Goal: Find contact information: Find contact information

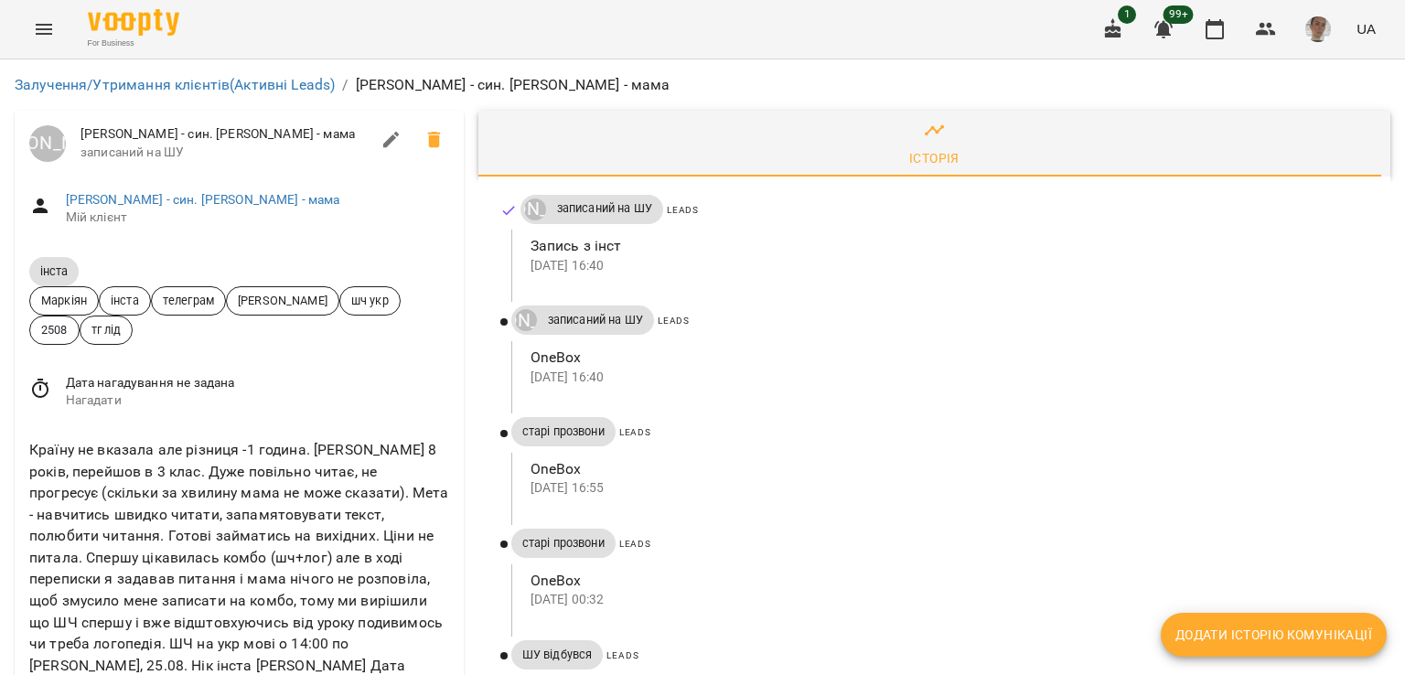
scroll to position [183, 0]
click at [549, 647] on span "ШУ відбувся" at bounding box center [557, 655] width 92 height 16
click at [198, 200] on link "Інста Микита - син. Ірина - мама" at bounding box center [203, 199] width 274 height 15
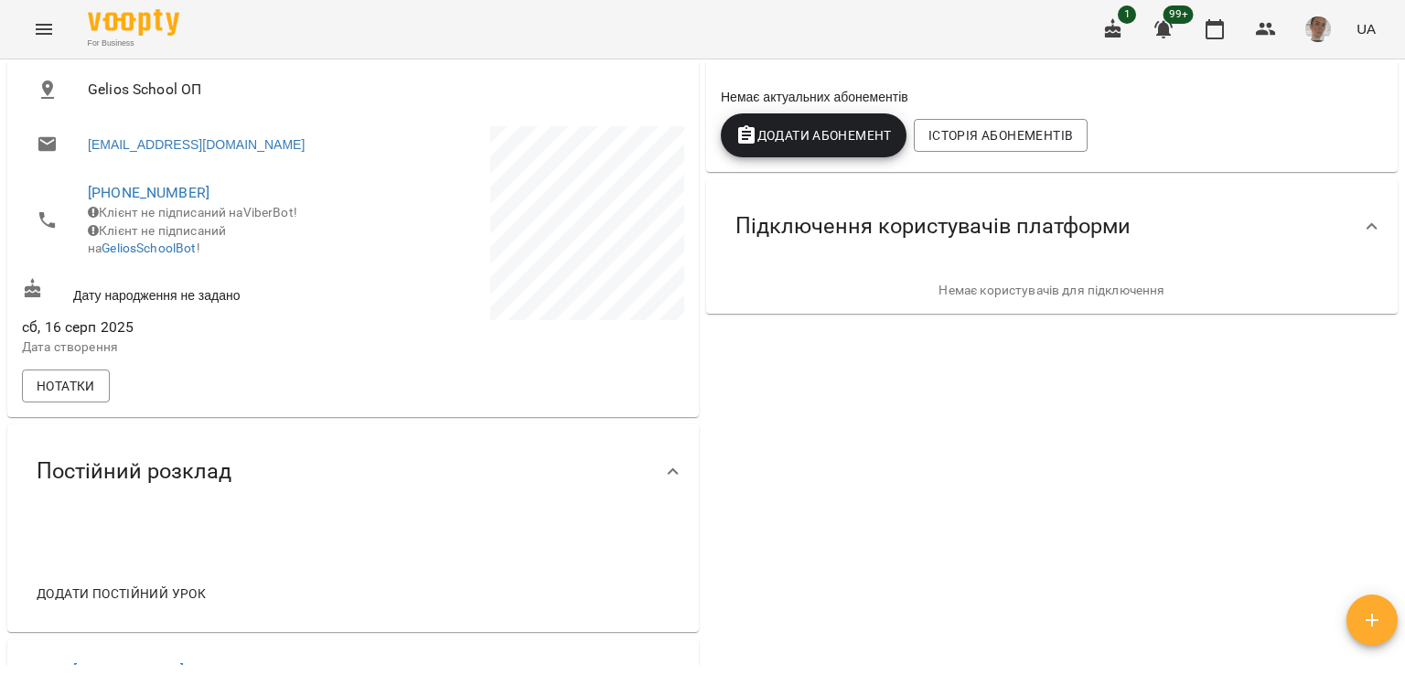
scroll to position [732, 0]
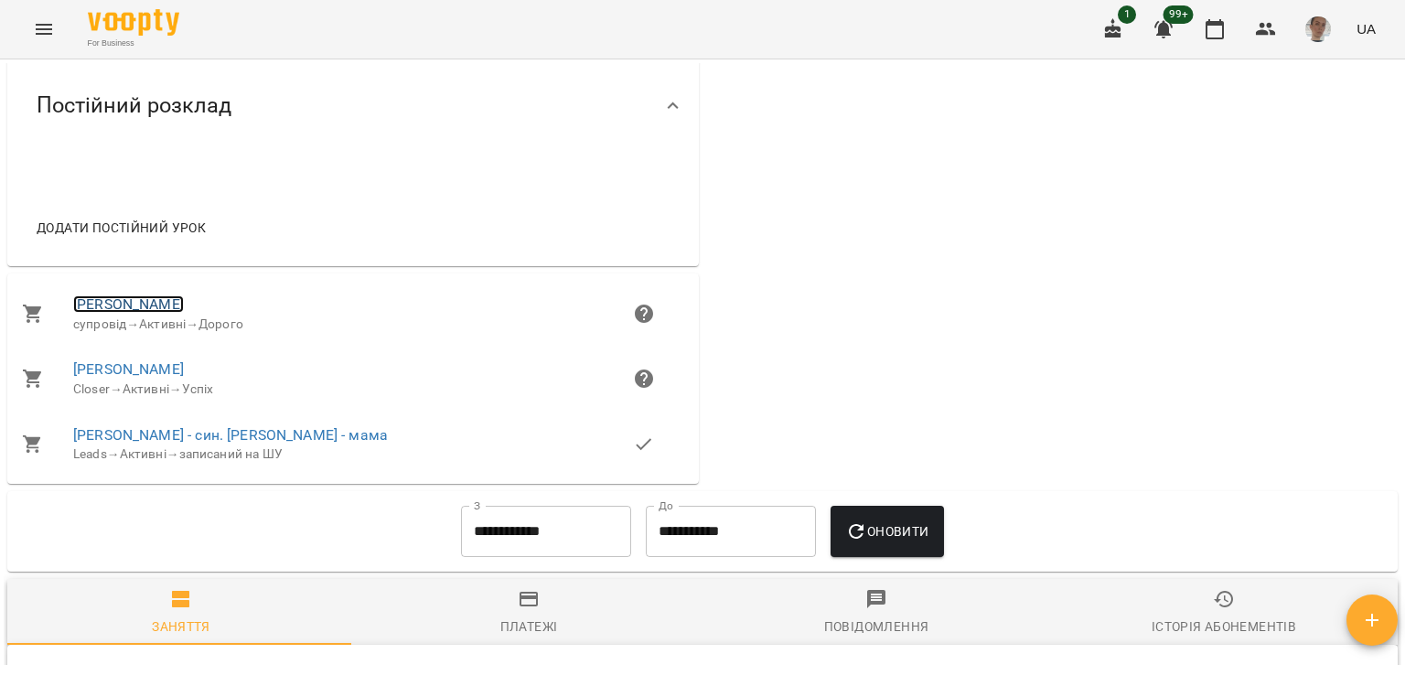
click at [161, 313] on link "Микита Федоренко" at bounding box center [128, 304] width 111 height 17
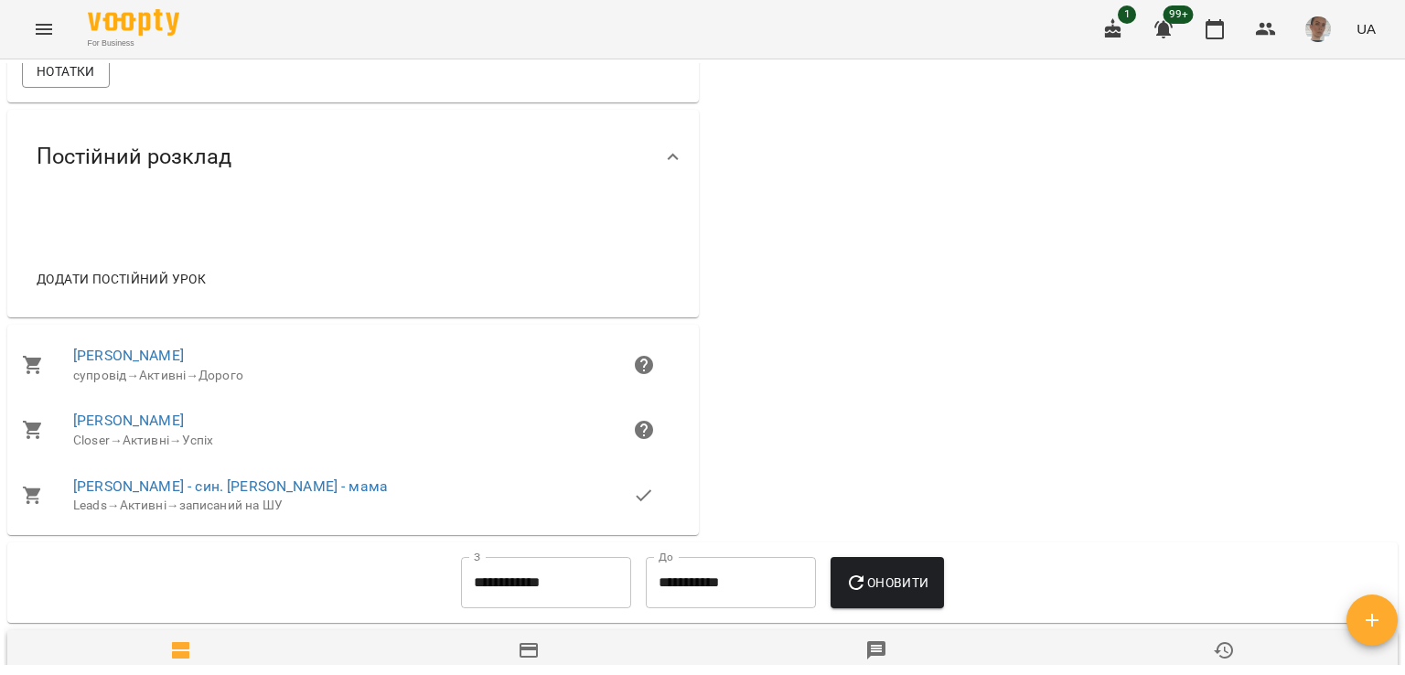
scroll to position [823, 0]
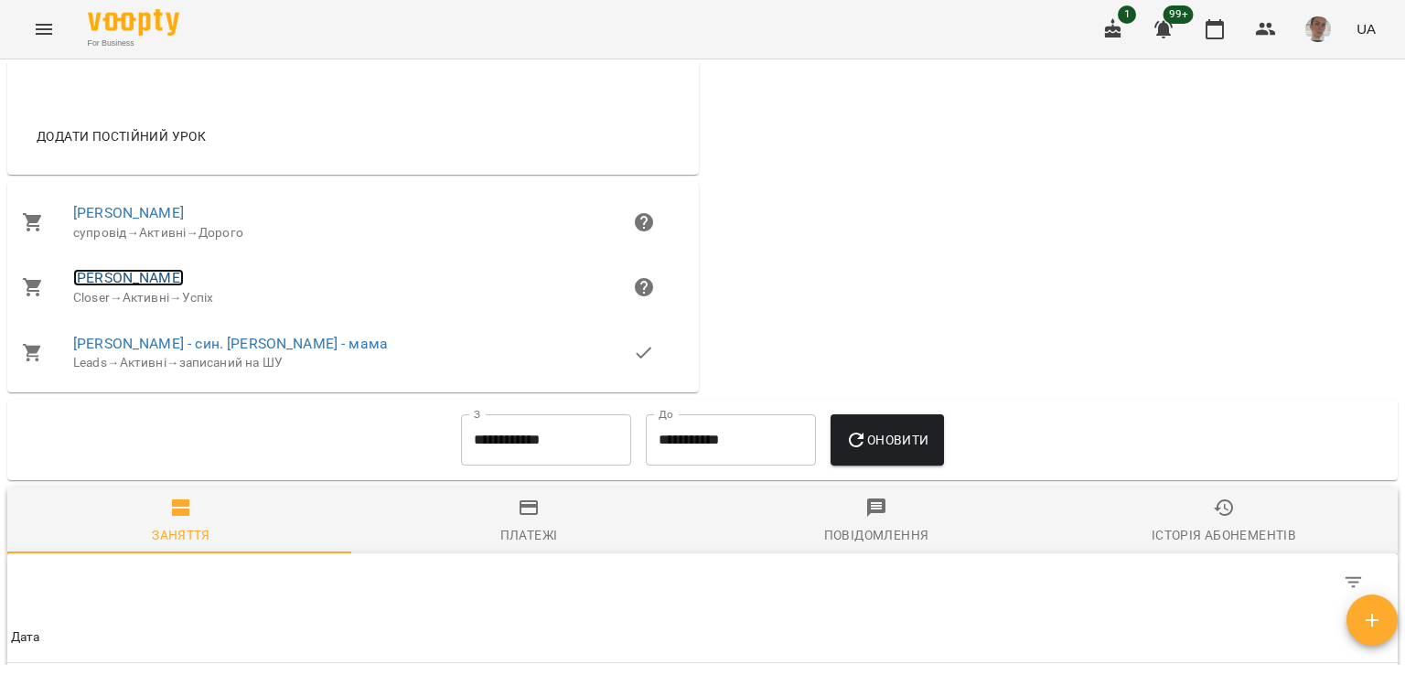
click at [88, 286] on link "Ірина" at bounding box center [128, 277] width 111 height 17
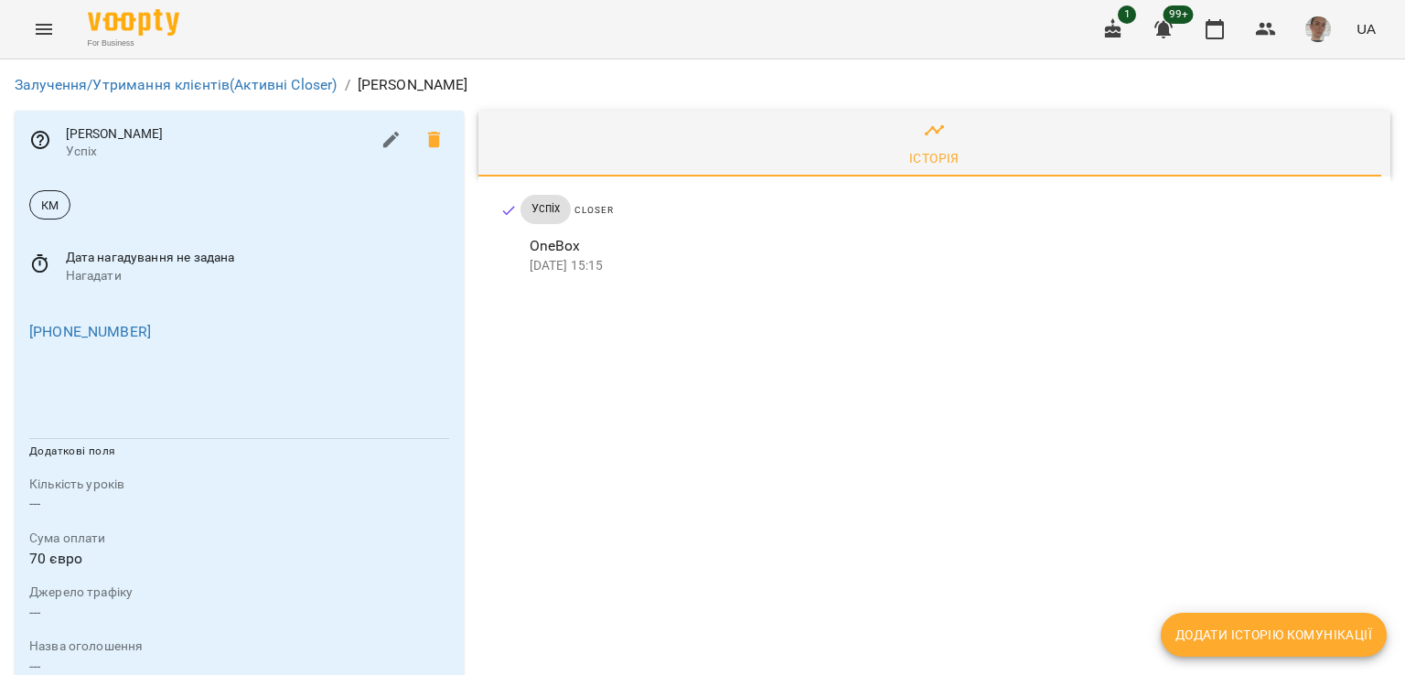
click at [73, 140] on span "Ірина" at bounding box center [218, 134] width 304 height 18
click at [29, 144] on icon at bounding box center [40, 140] width 22 height 22
click at [40, 134] on icon at bounding box center [40, 140] width 18 height 18
click at [81, 133] on span "Ірина" at bounding box center [218, 134] width 304 height 18
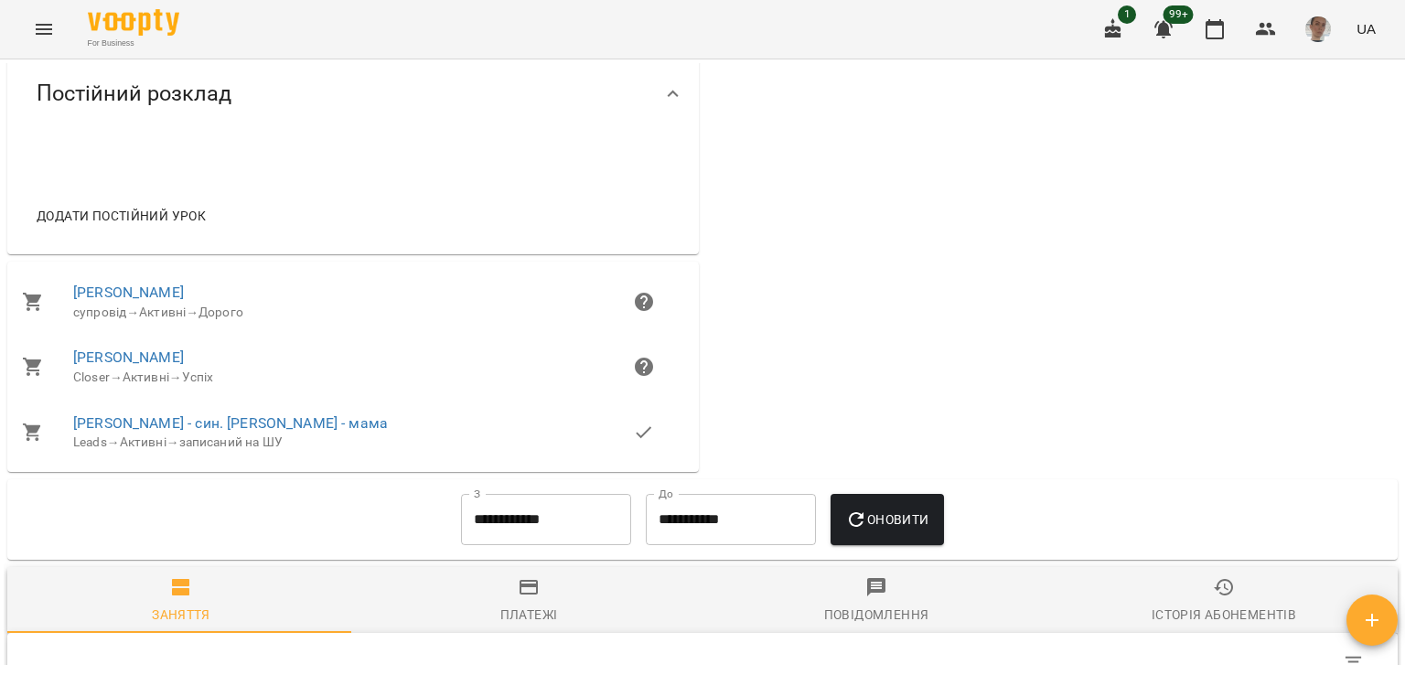
scroll to position [732, 0]
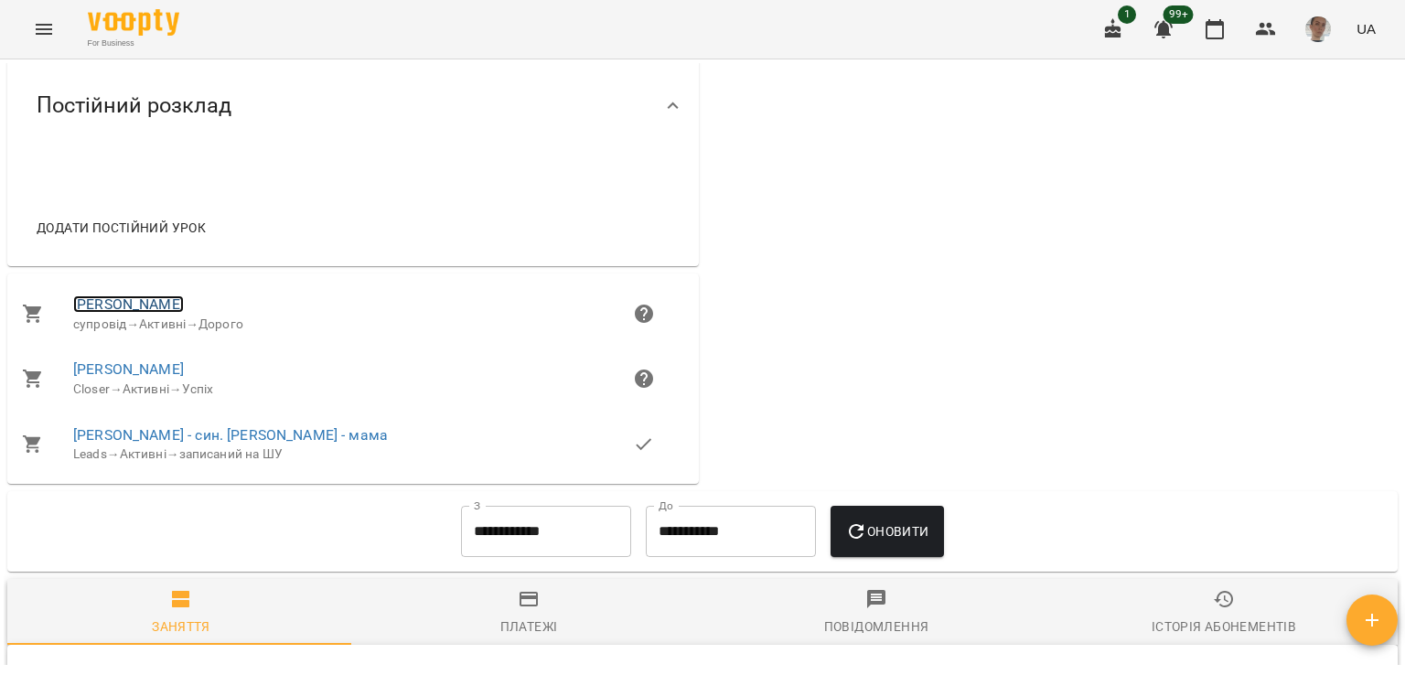
click at [183, 313] on link "Микита Федоренко" at bounding box center [128, 304] width 111 height 17
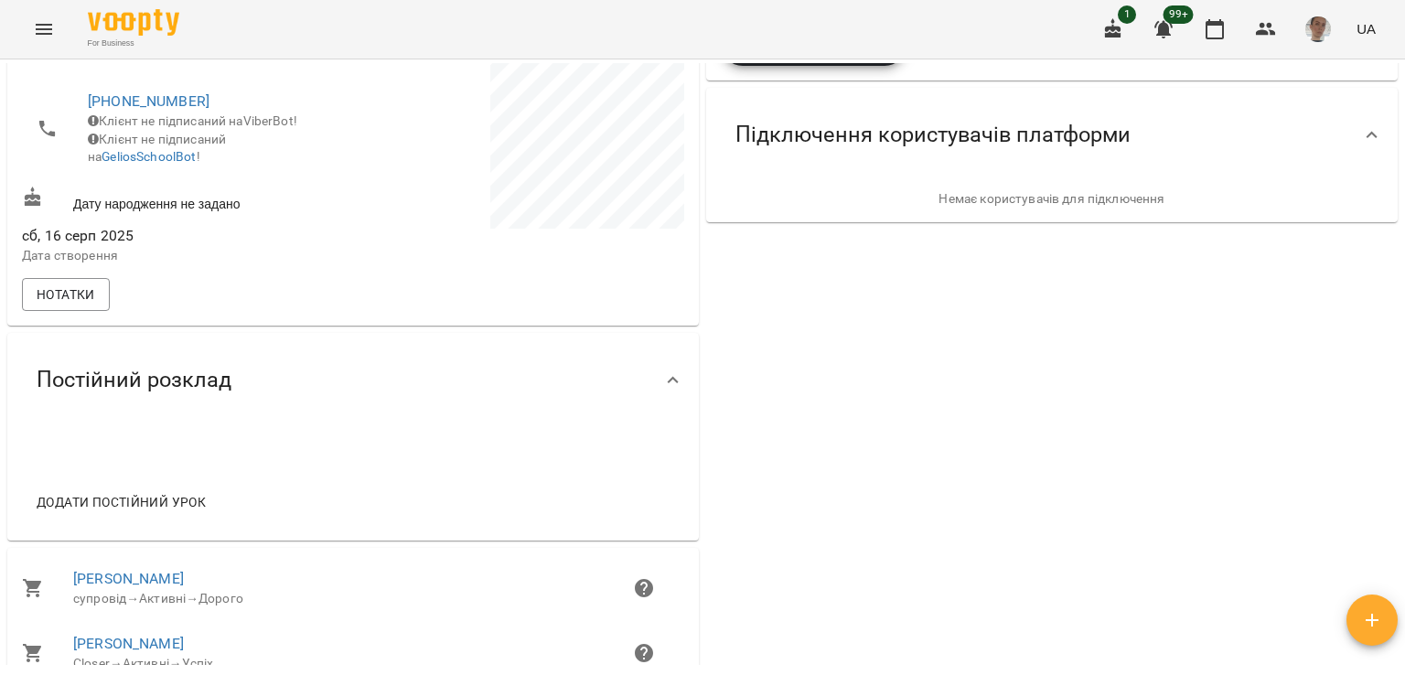
scroll to position [732, 0]
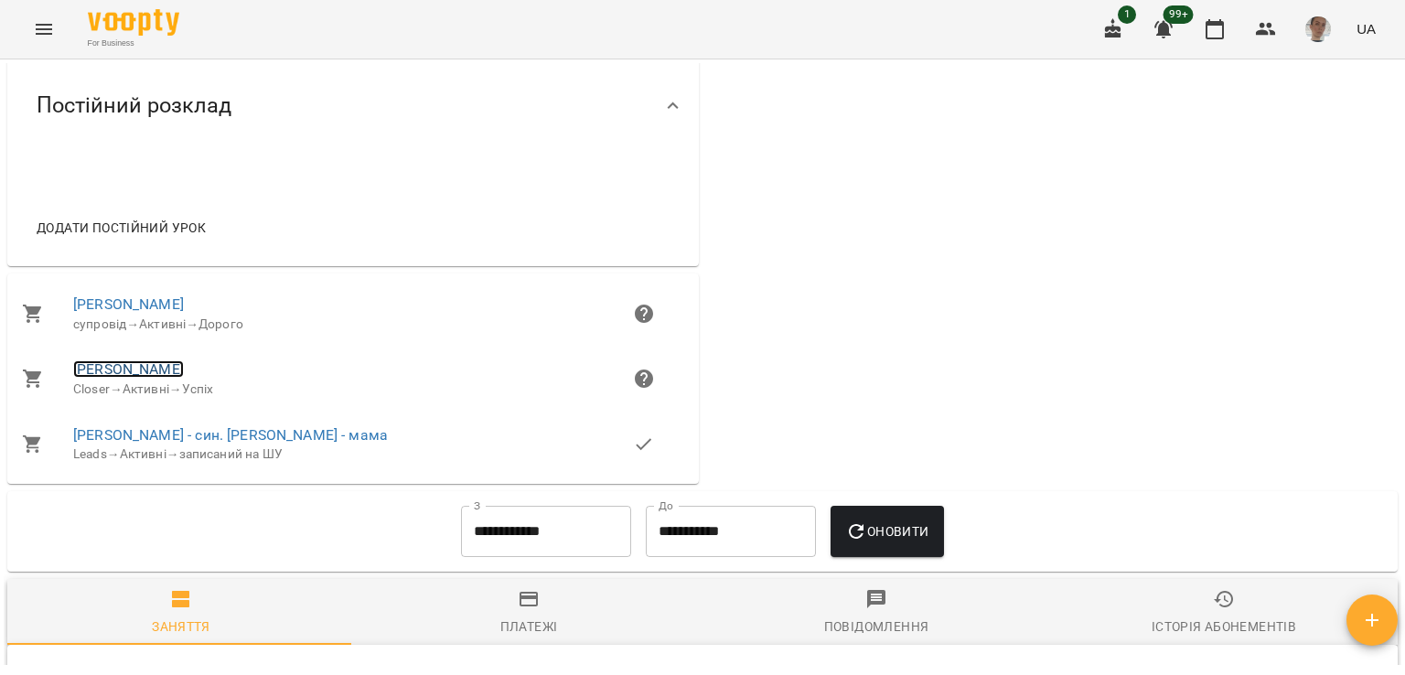
click at [80, 378] on link "Ірина" at bounding box center [128, 368] width 111 height 17
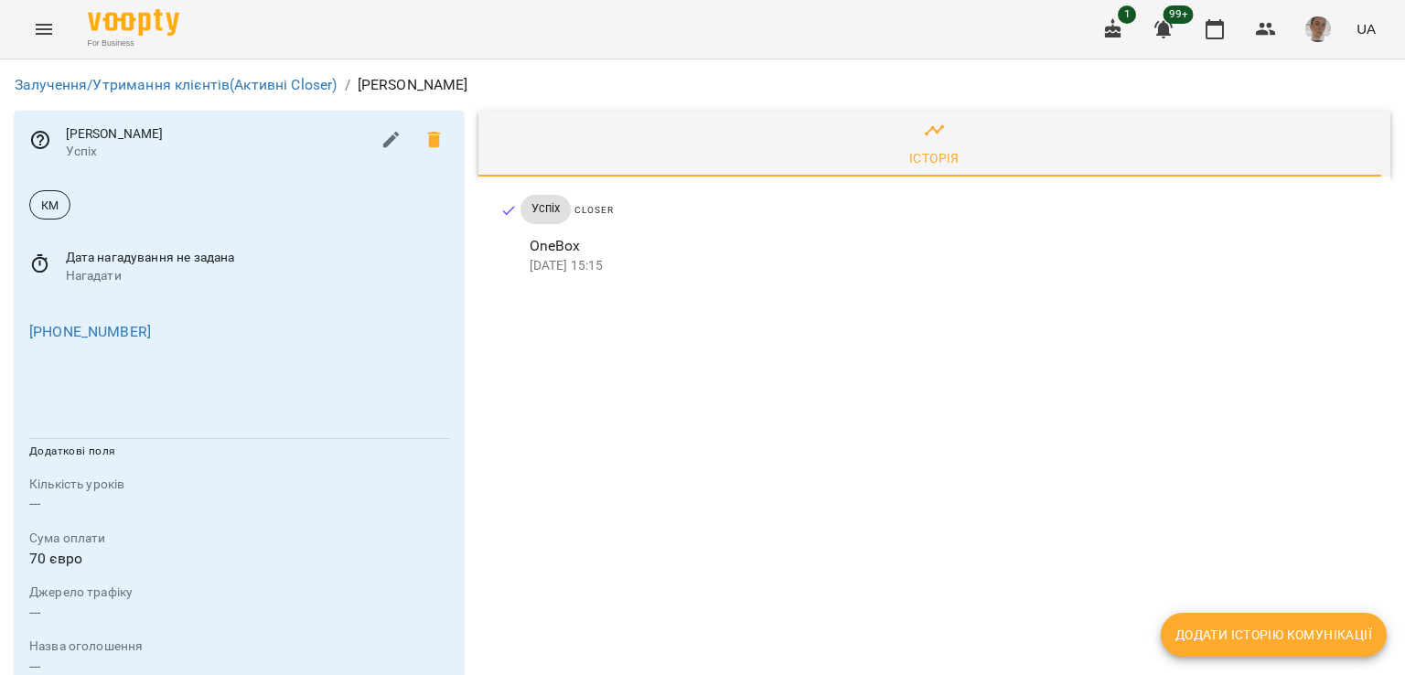
scroll to position [313, 0]
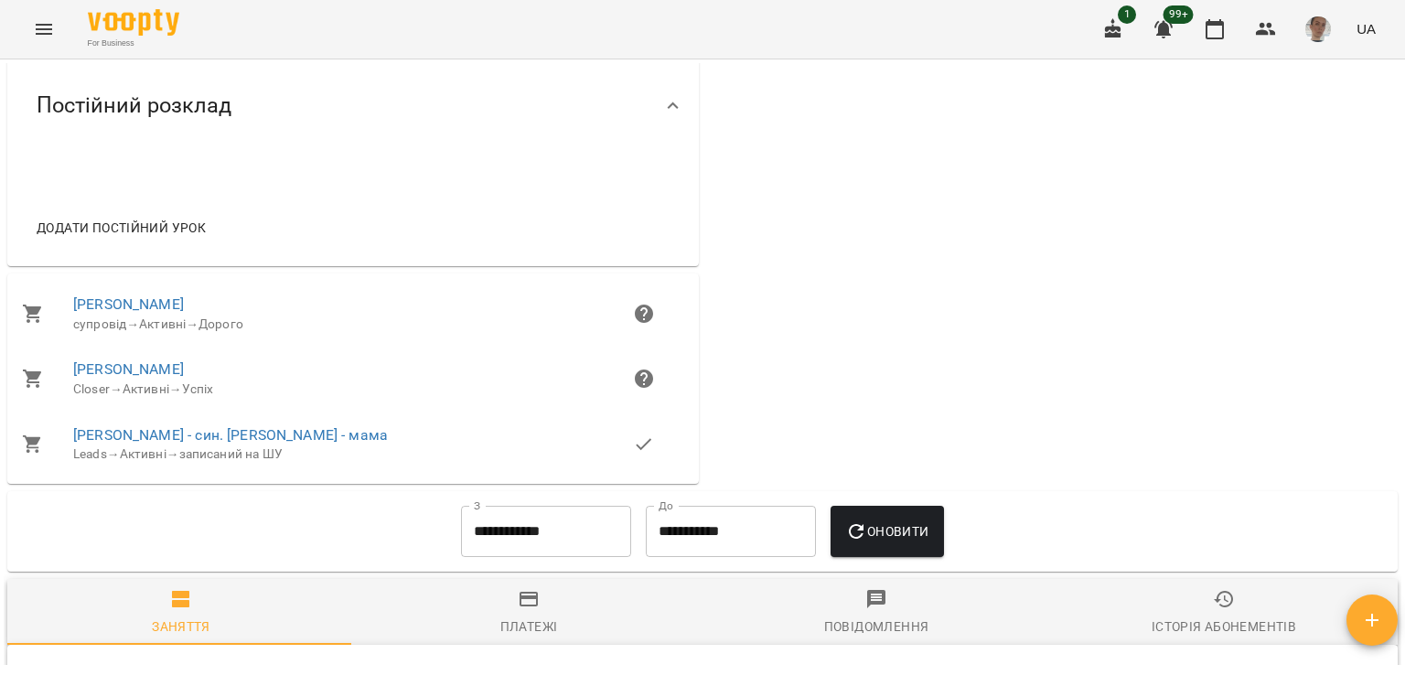
scroll to position [823, 0]
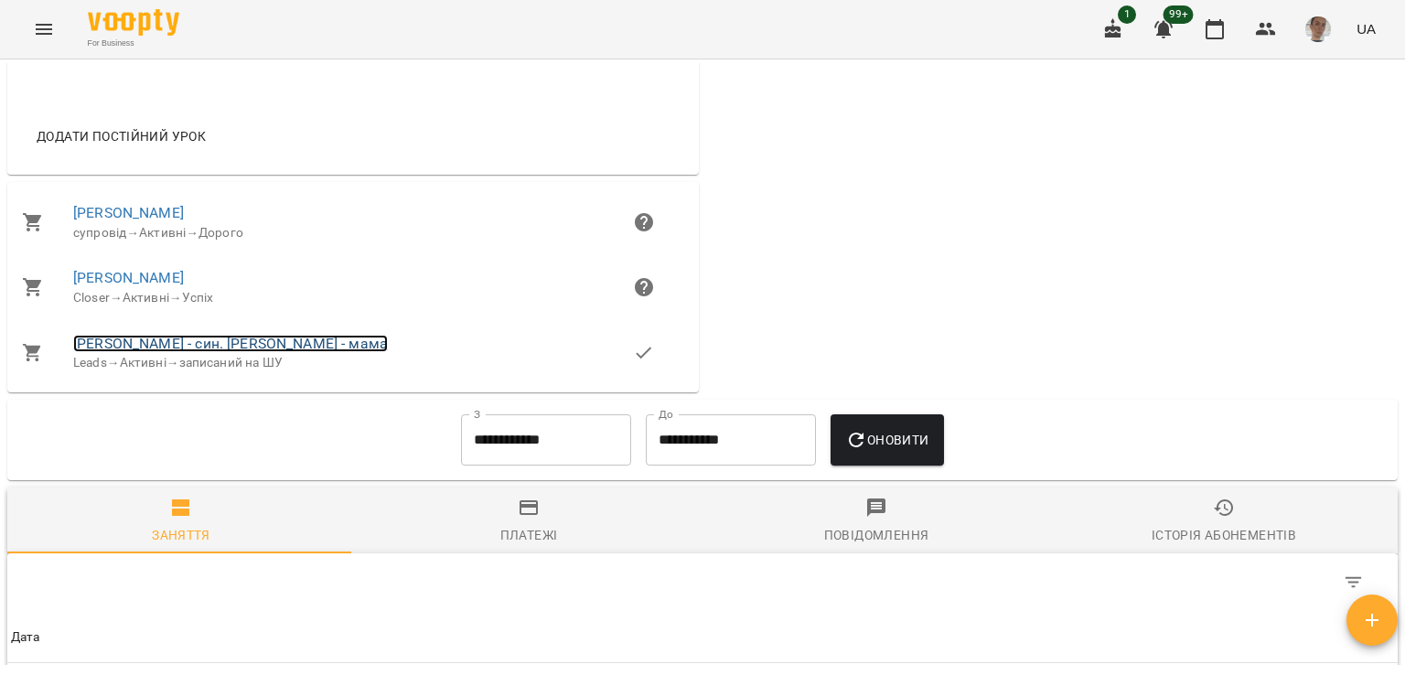
click at [264, 352] on link "Інста Микита - син. Ірина - мама" at bounding box center [230, 343] width 315 height 17
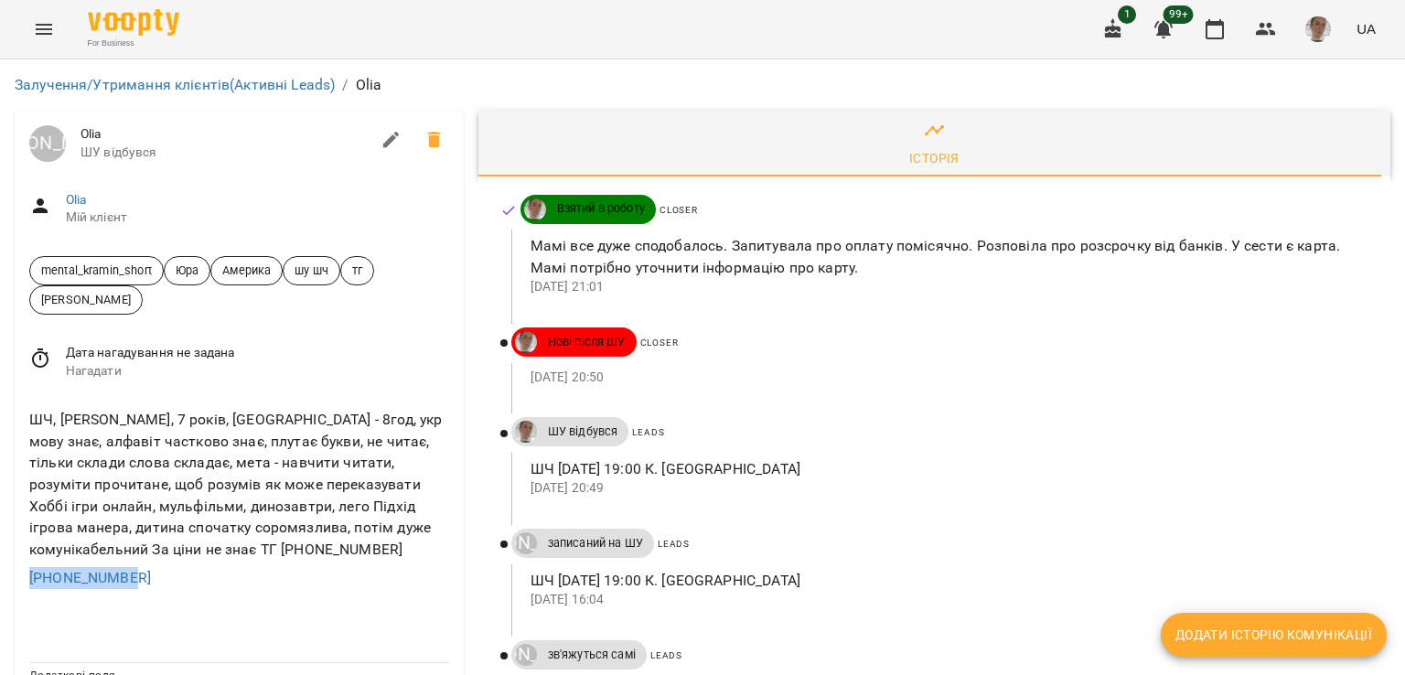
drag, startPoint x: 145, startPoint y: 572, endPoint x: 18, endPoint y: 575, distance: 126.3
click at [18, 575] on div "ШЧ, [PERSON_NAME], 7 років, [GEOGRAPHIC_DATA] - 8год, укр мову знає, алфавіт ча…" at bounding box center [239, 499] width 449 height 210
copy link "[PHONE_NUMBER]"
